Goal: Obtain resource: Obtain resource

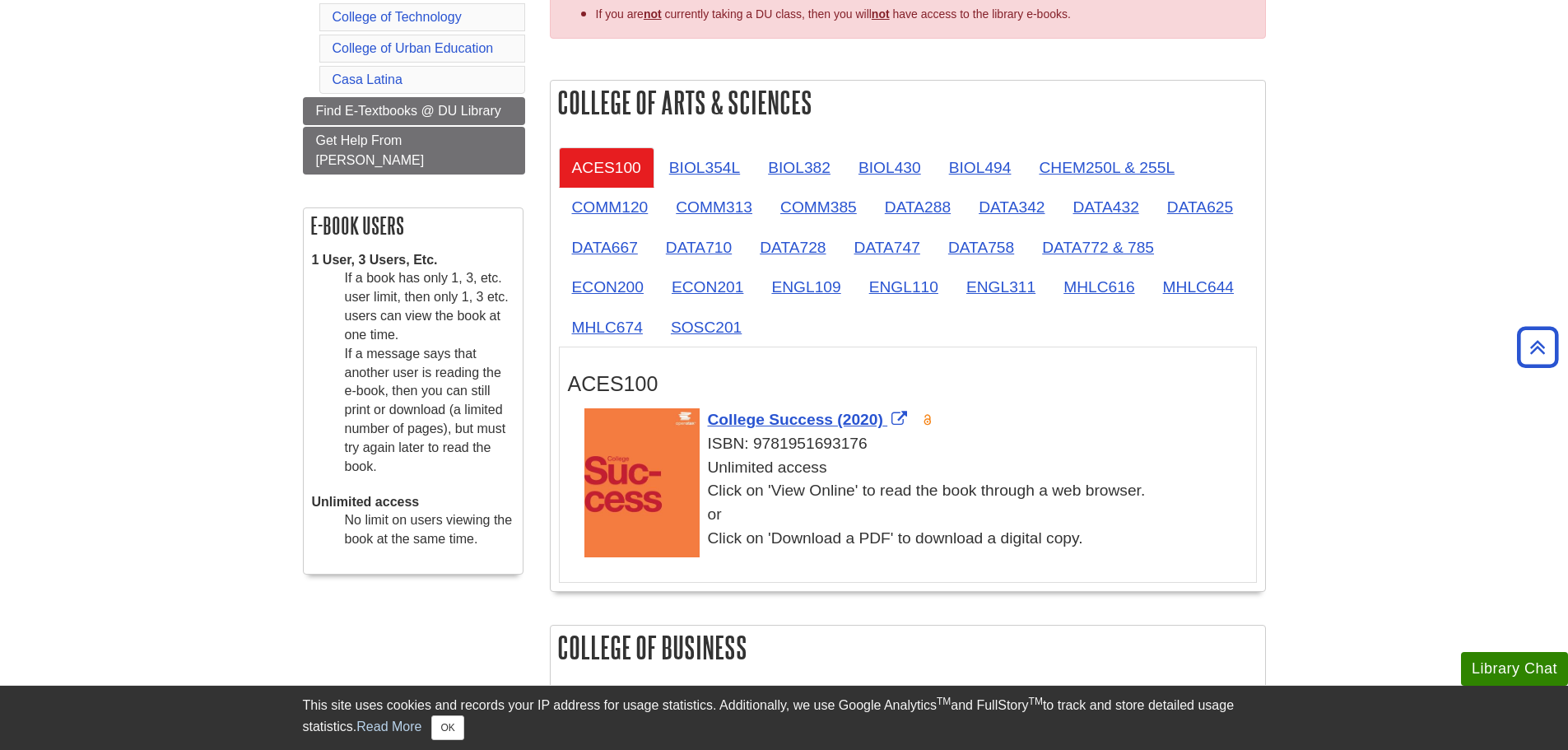
scroll to position [329, 0]
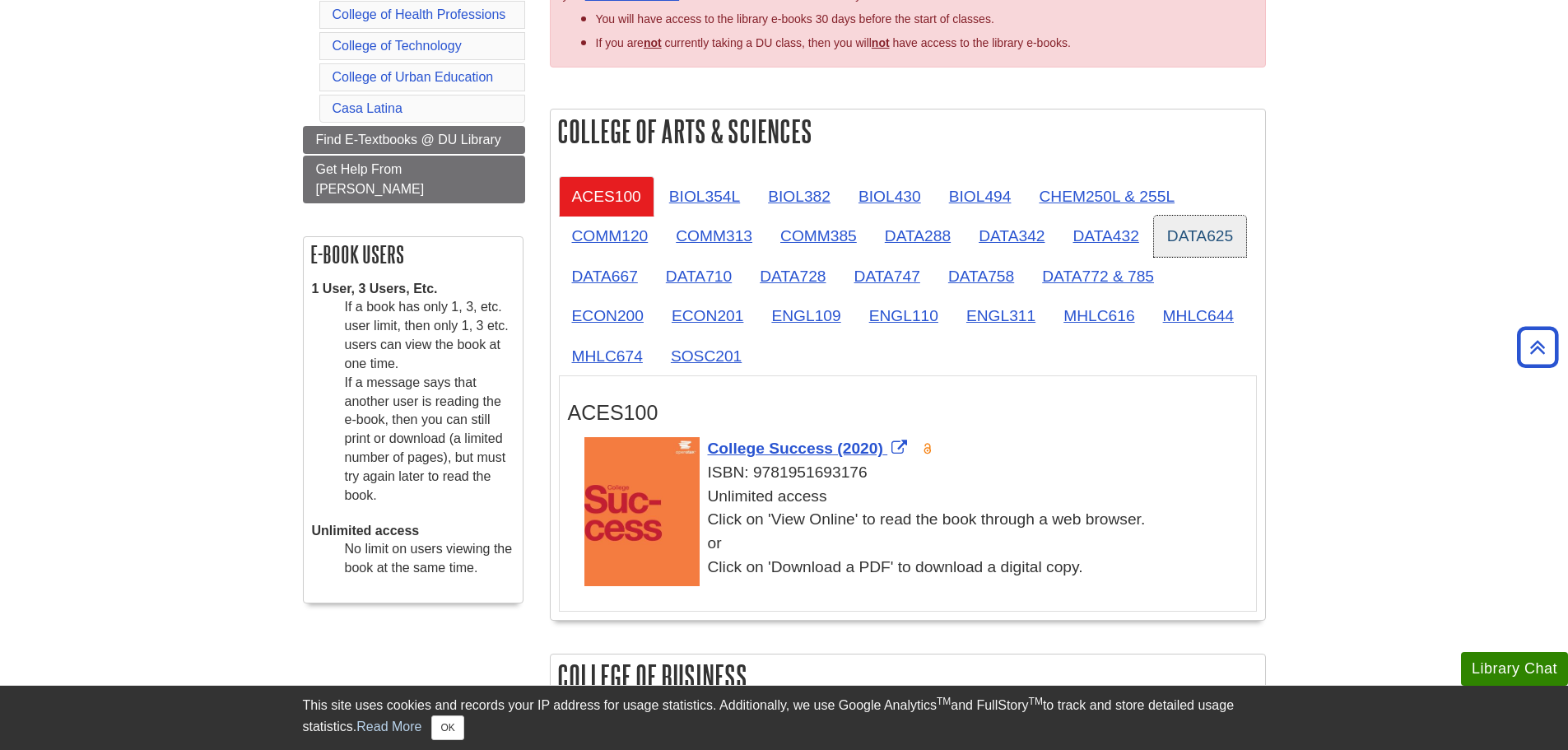
click at [1197, 233] on link "DATA625" at bounding box center [1200, 236] width 92 height 41
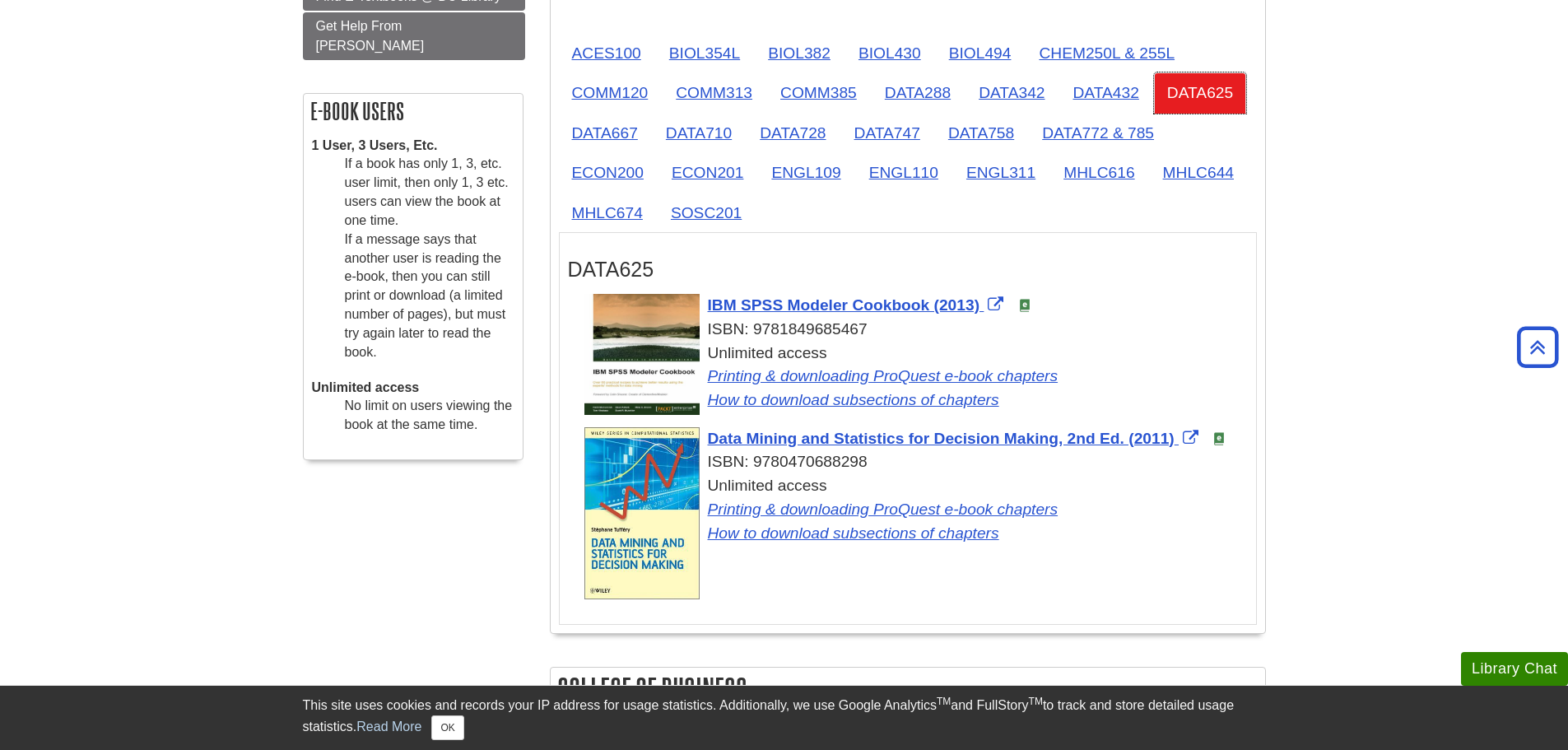
scroll to position [494, 0]
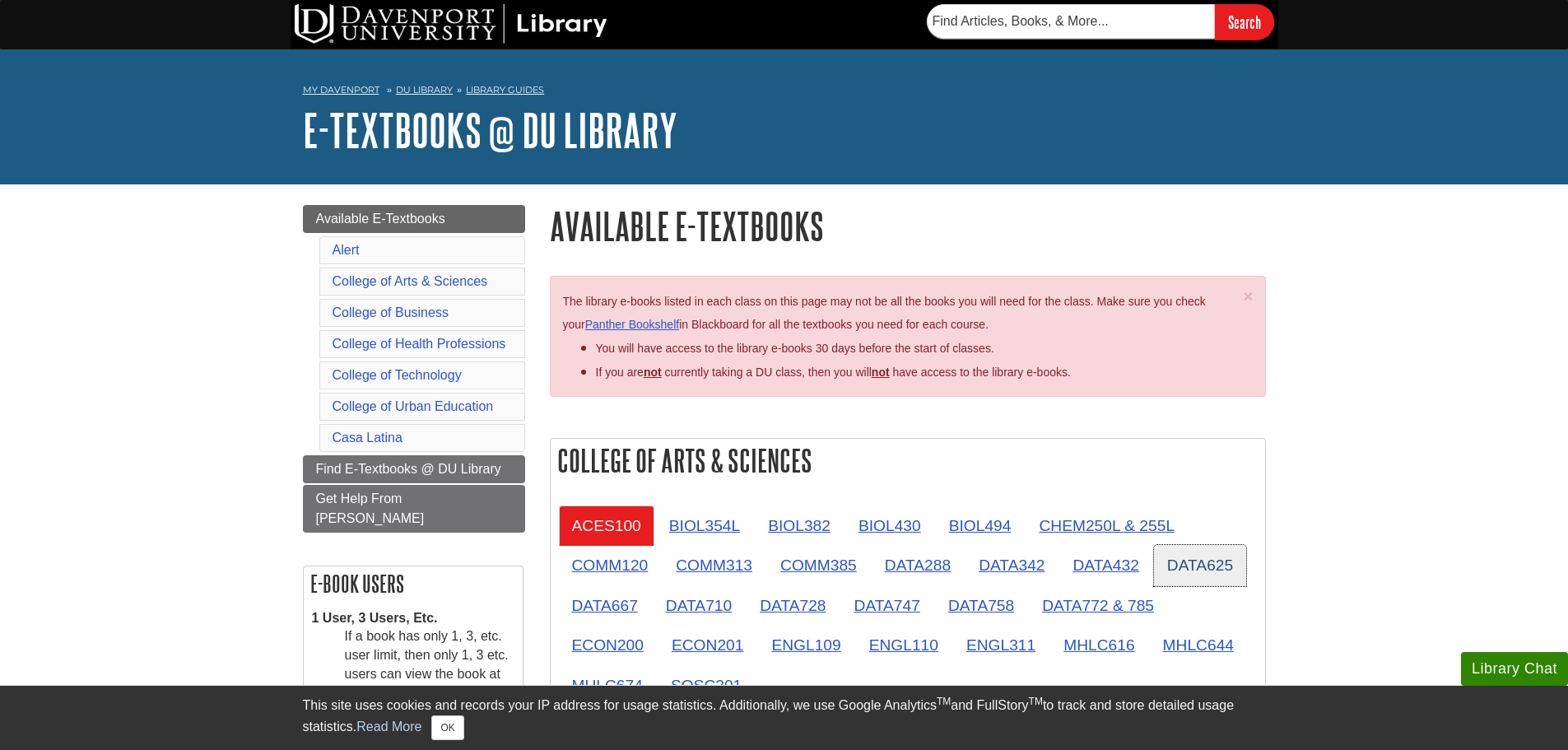
click at [1227, 565] on link "DATA625" at bounding box center [1200, 565] width 92 height 41
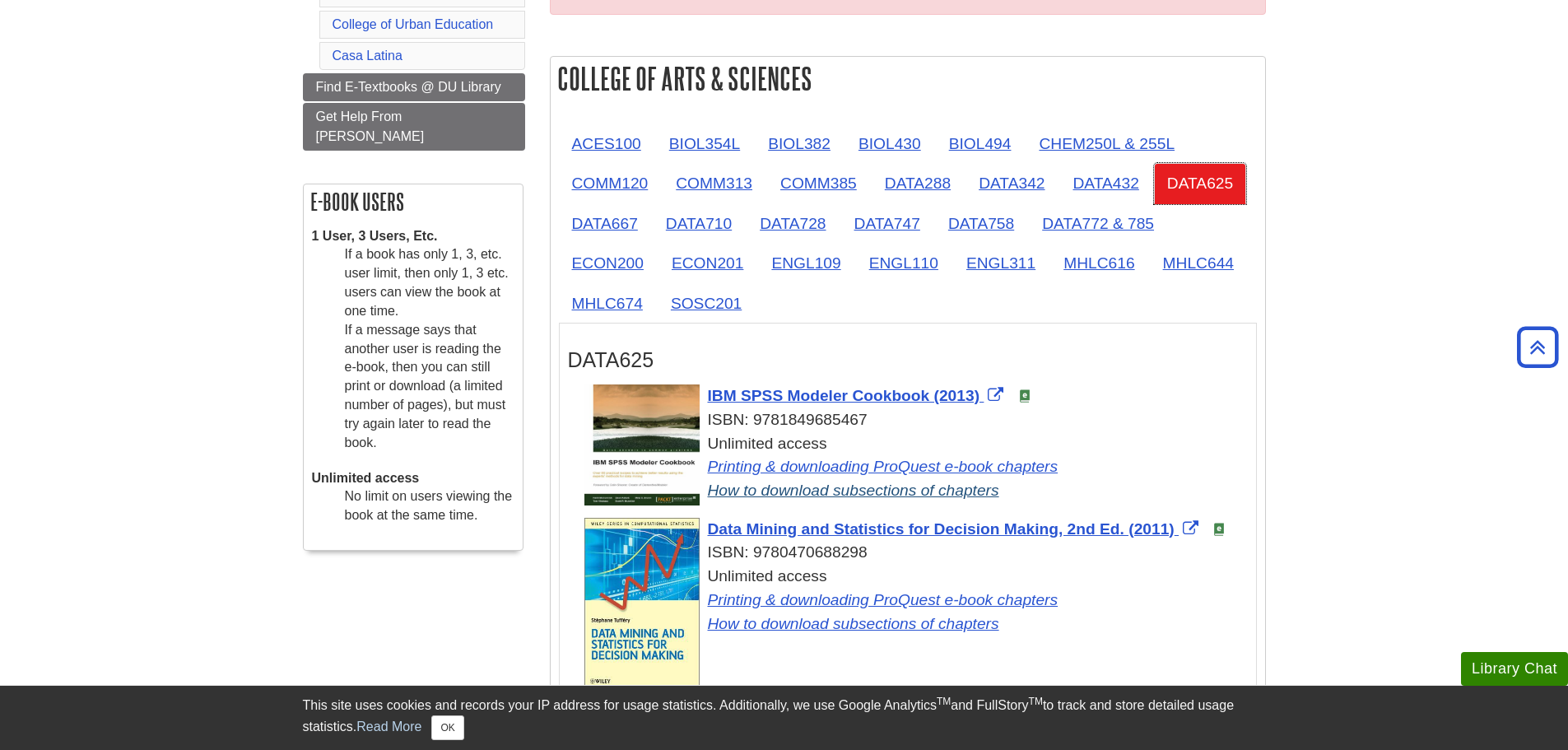
scroll to position [412, 0]
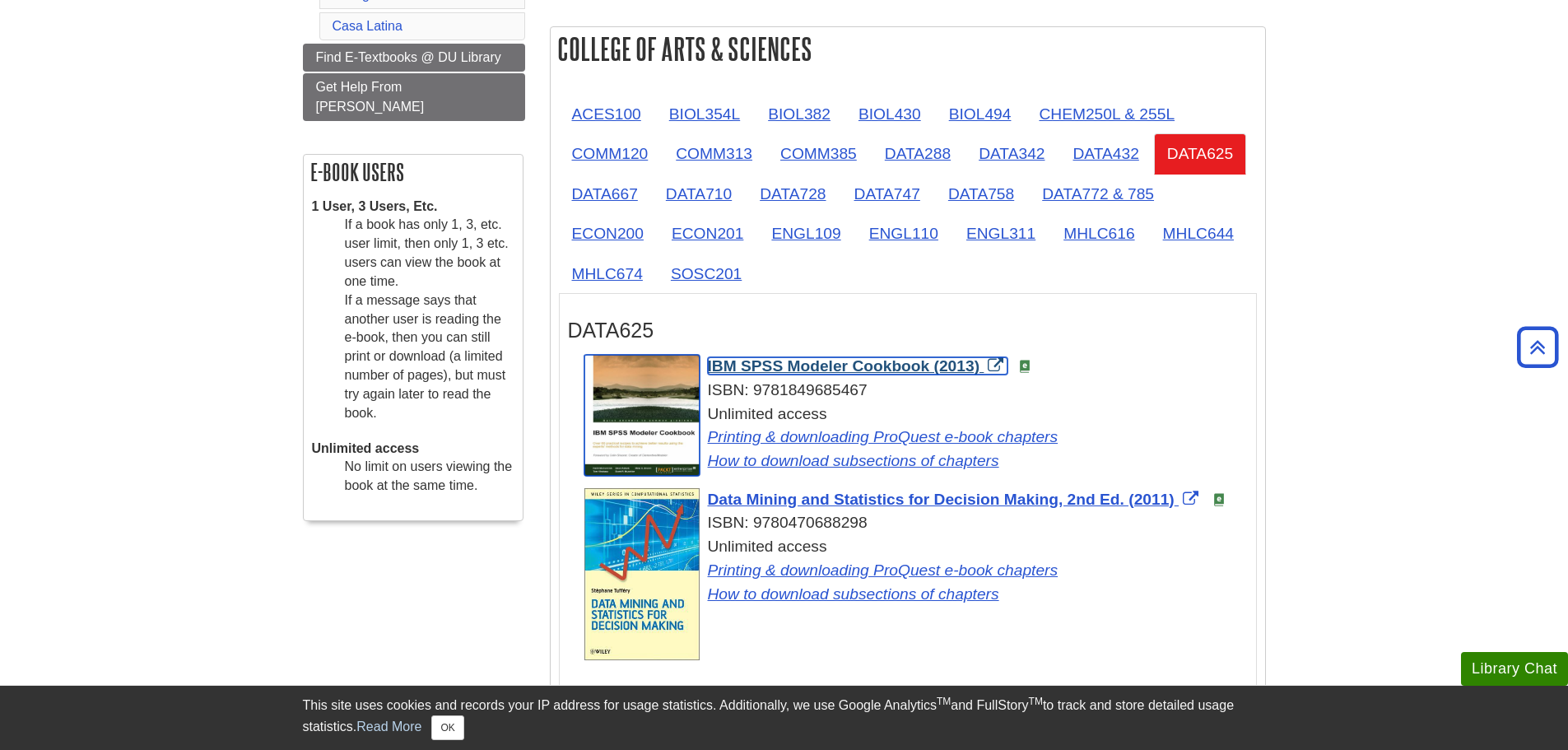
click at [836, 363] on span "IBM SPSS Modeler Cookbook (2013)" at bounding box center [844, 365] width 272 height 17
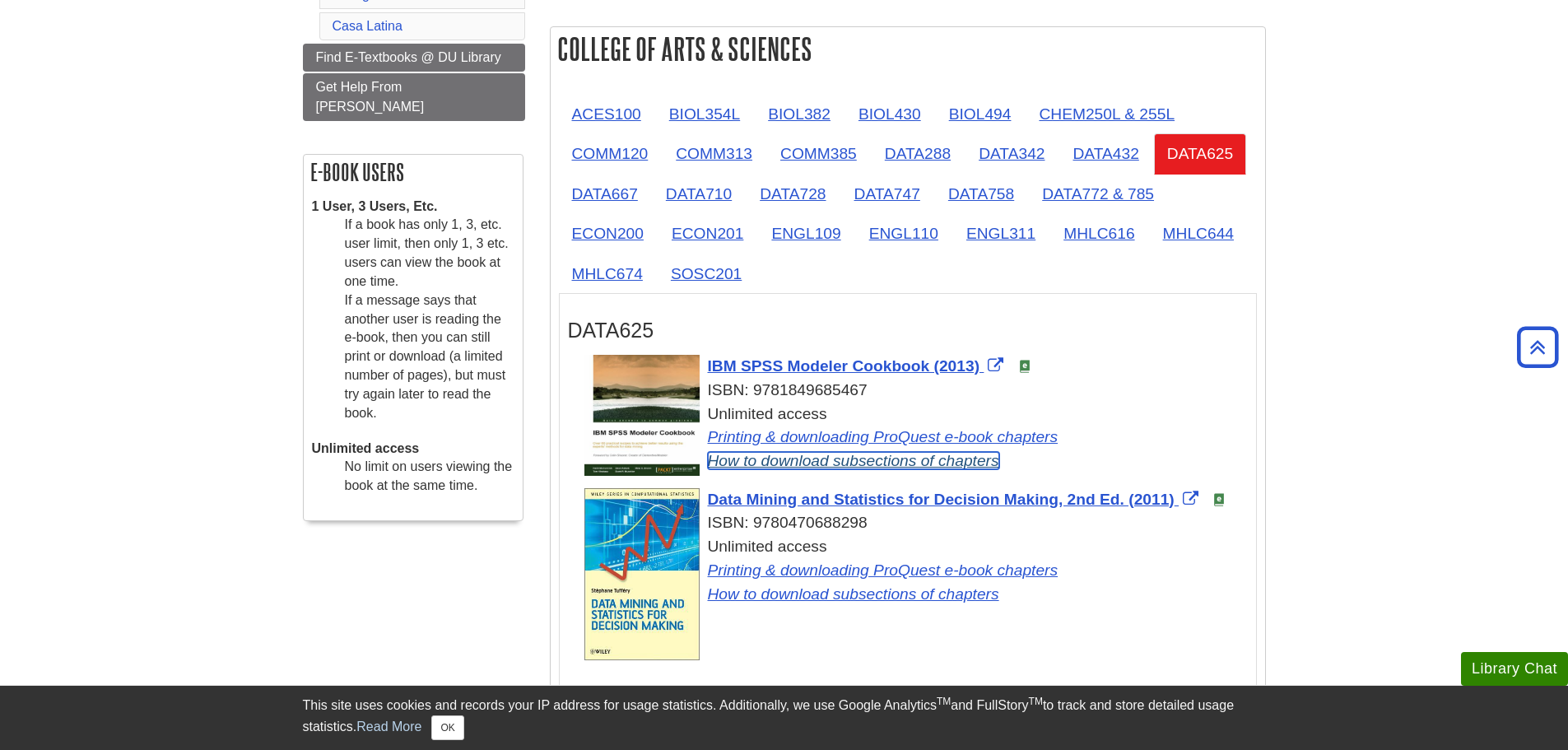
click at [803, 460] on link "How to download subsections of chapters" at bounding box center [853, 460] width 292 height 17
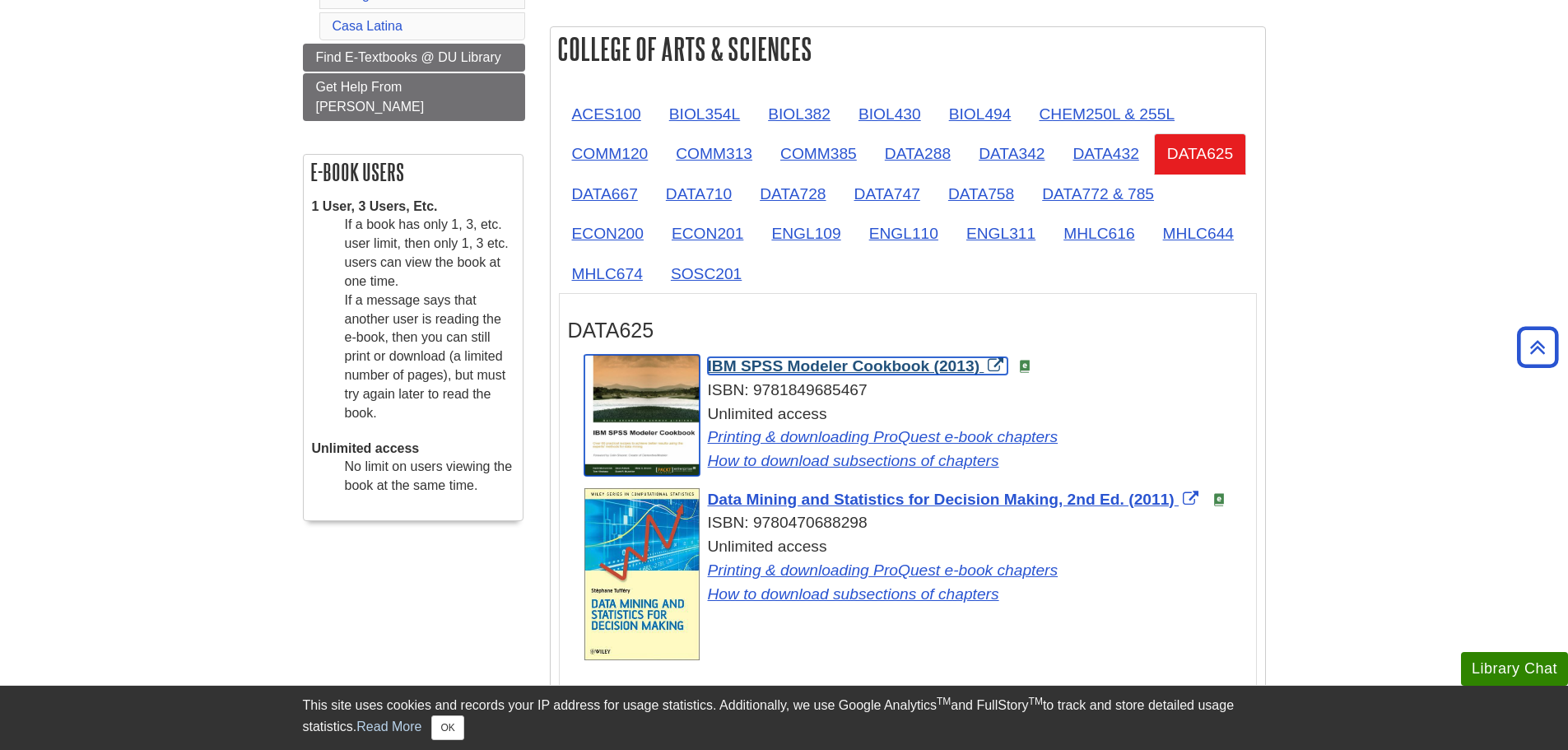
click at [992, 360] on link "IBM SPSS Modeler Cookbook (2013)" at bounding box center [858, 365] width 300 height 17
